Goal: Information Seeking & Learning: Learn about a topic

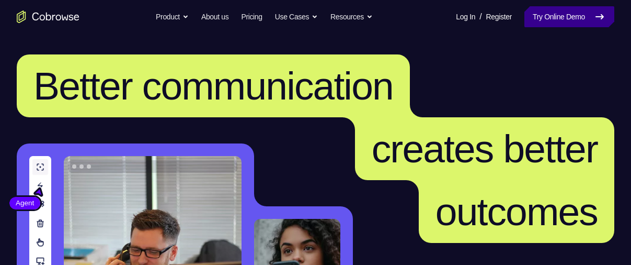
click at [549, 25] on link "Try Online Demo" at bounding box center [570, 16] width 90 height 21
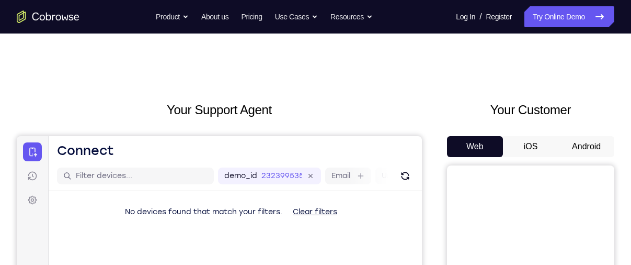
click at [578, 149] on button "Android" at bounding box center [587, 146] width 56 height 21
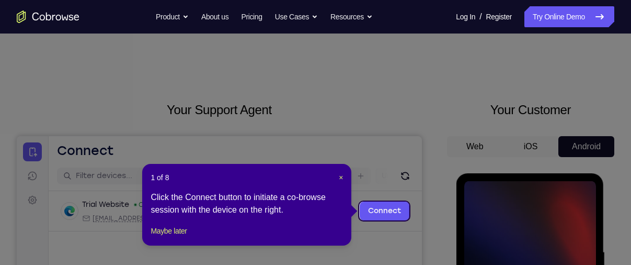
click at [346, 182] on div "1 of 8 × Click the Connect button to initiate a co-browse session with the devi…" at bounding box center [246, 205] width 209 height 82
click at [339, 176] on span "×" at bounding box center [341, 177] width 4 height 8
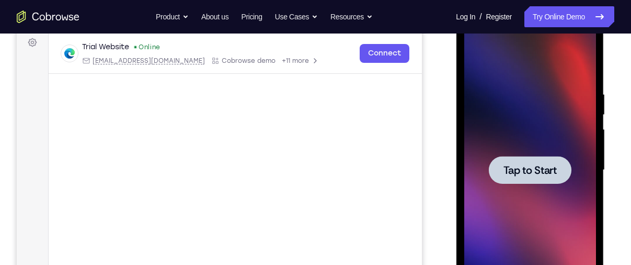
scroll to position [158, 0]
click at [503, 170] on div at bounding box center [530, 169] width 83 height 28
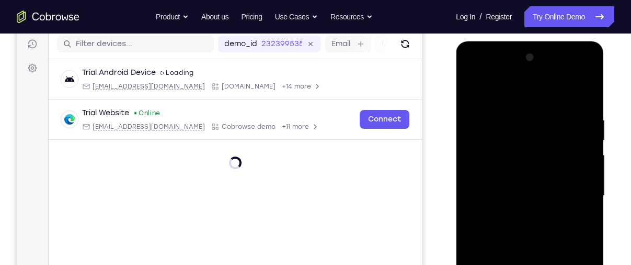
scroll to position [249, 0]
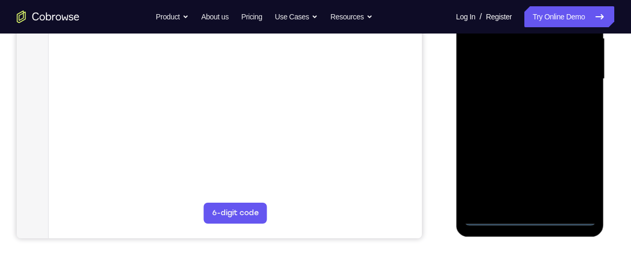
click at [527, 216] on div at bounding box center [530, 79] width 132 height 293
click at [580, 173] on div at bounding box center [530, 79] width 132 height 293
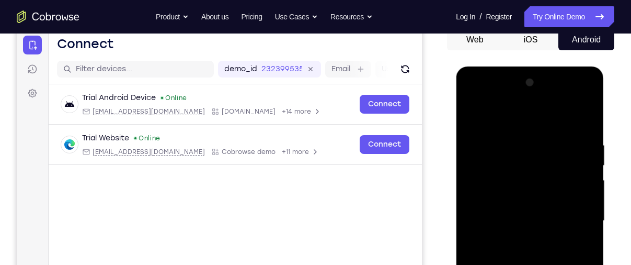
scroll to position [106, 0]
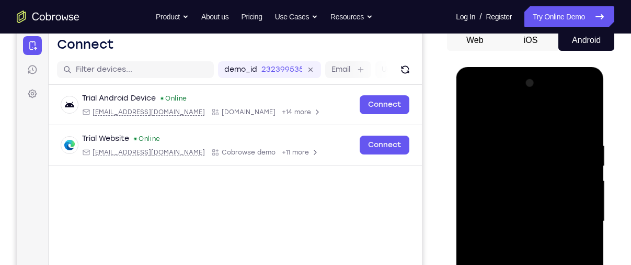
click at [529, 124] on div at bounding box center [530, 221] width 132 height 293
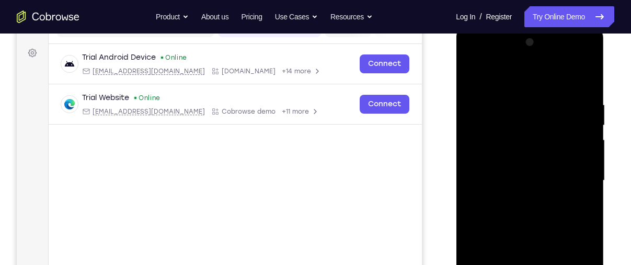
scroll to position [148, 0]
click at [572, 173] on div at bounding box center [530, 179] width 132 height 293
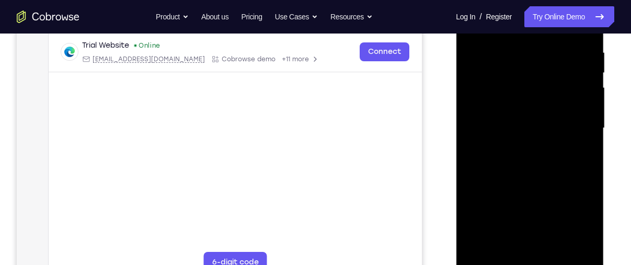
scroll to position [200, 0]
click at [520, 144] on div at bounding box center [530, 127] width 132 height 293
click at [538, 184] on div at bounding box center [530, 127] width 132 height 293
click at [531, 75] on div at bounding box center [530, 127] width 132 height 293
click at [546, 152] on div at bounding box center [530, 127] width 132 height 293
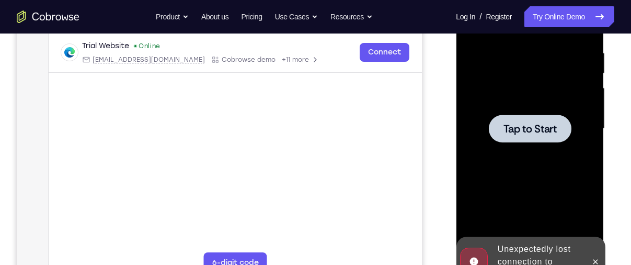
scroll to position [198, 0]
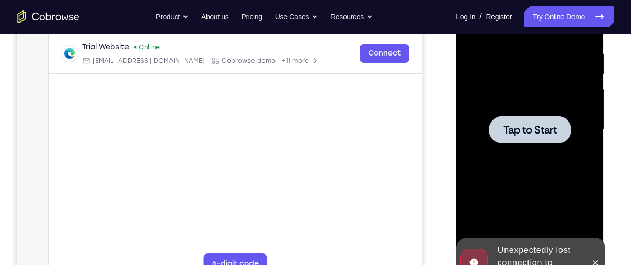
click at [544, 121] on div at bounding box center [530, 130] width 83 height 28
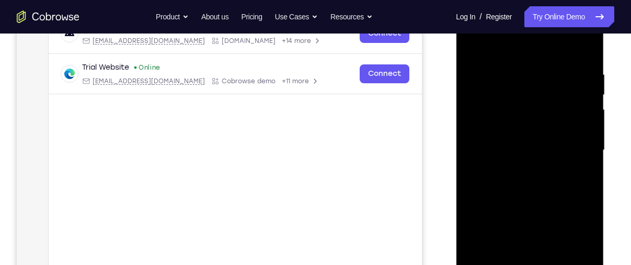
scroll to position [216, 0]
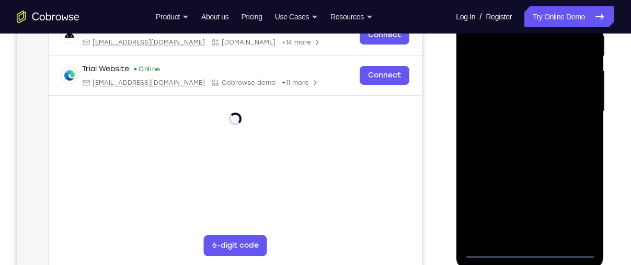
click at [537, 247] on div at bounding box center [530, 111] width 132 height 293
click at [577, 200] on div at bounding box center [530, 111] width 132 height 293
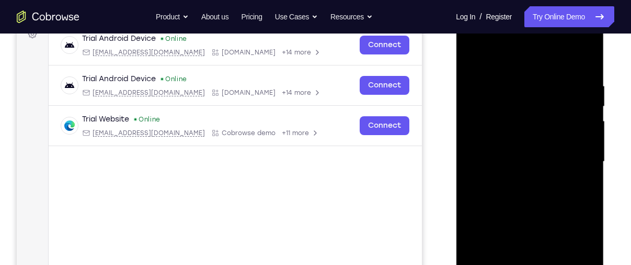
scroll to position [165, 0]
click at [517, 60] on div at bounding box center [530, 162] width 132 height 293
click at [573, 152] on div at bounding box center [530, 162] width 132 height 293
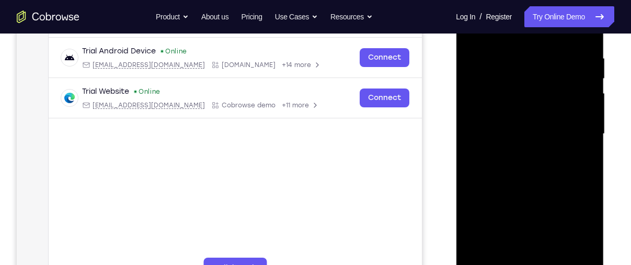
click at [538, 232] on div at bounding box center [530, 133] width 132 height 293
click at [538, 257] on div at bounding box center [530, 133] width 132 height 293
click at [539, 185] on div at bounding box center [530, 133] width 132 height 293
click at [552, 84] on div at bounding box center [530, 133] width 132 height 293
click at [535, 108] on div at bounding box center [530, 133] width 132 height 293
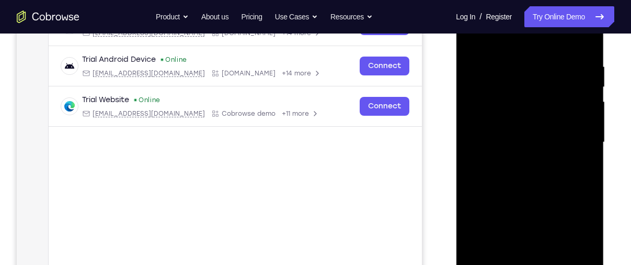
scroll to position [184, 0]
click at [488, 93] on div at bounding box center [530, 143] width 132 height 293
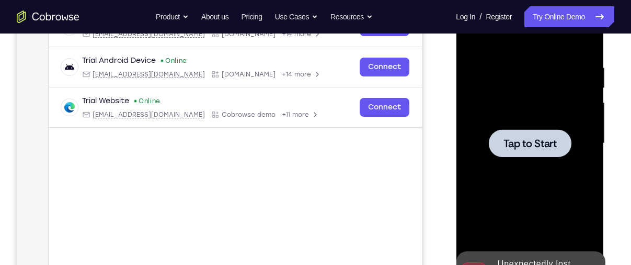
click at [529, 130] on div at bounding box center [530, 143] width 83 height 28
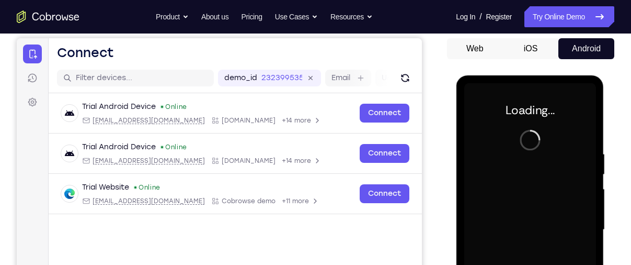
scroll to position [94, 0]
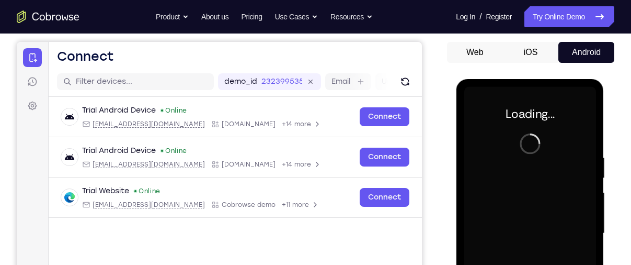
click at [537, 48] on button "iOS" at bounding box center [531, 52] width 56 height 21
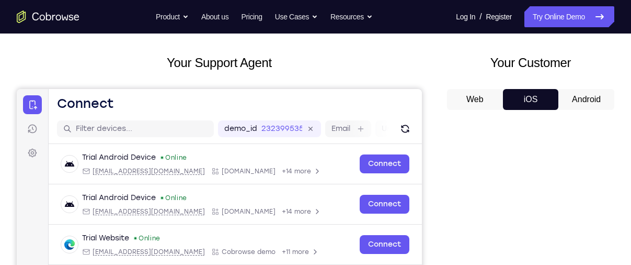
scroll to position [46, 0]
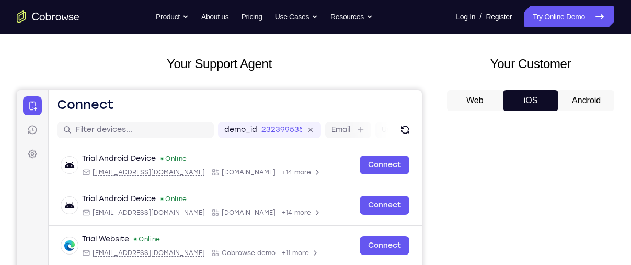
click at [537, 97] on button "iOS" at bounding box center [531, 100] width 56 height 21
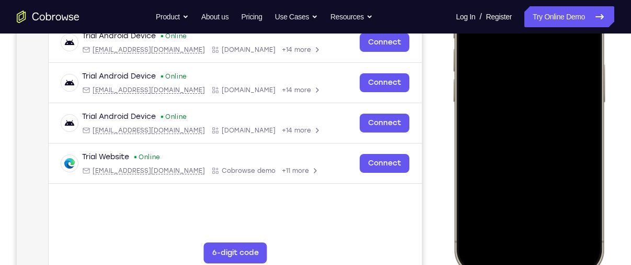
scroll to position [212, 0]
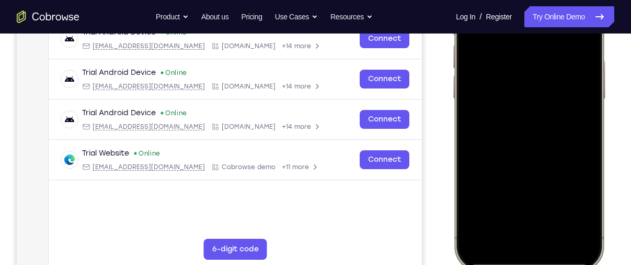
click at [576, 133] on div at bounding box center [529, 116] width 138 height 299
click at [591, 120] on div at bounding box center [529, 116] width 138 height 299
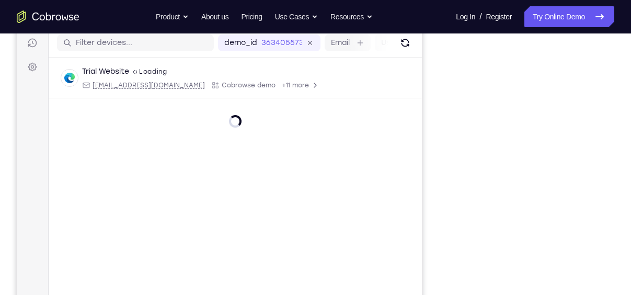
scroll to position [139, 0]
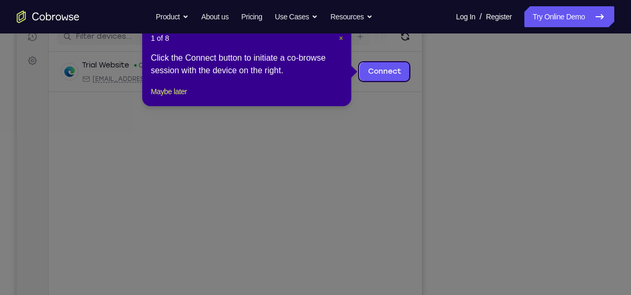
click at [339, 39] on span "×" at bounding box center [341, 38] width 4 height 8
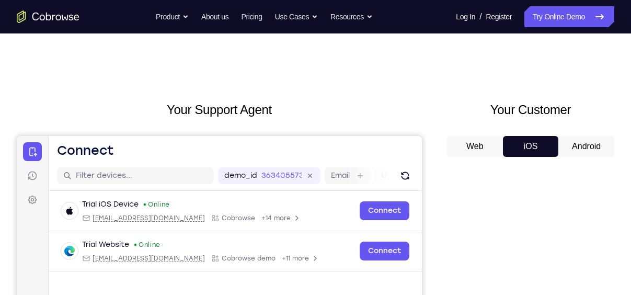
scroll to position [104, 0]
